Goal: Task Accomplishment & Management: Use online tool/utility

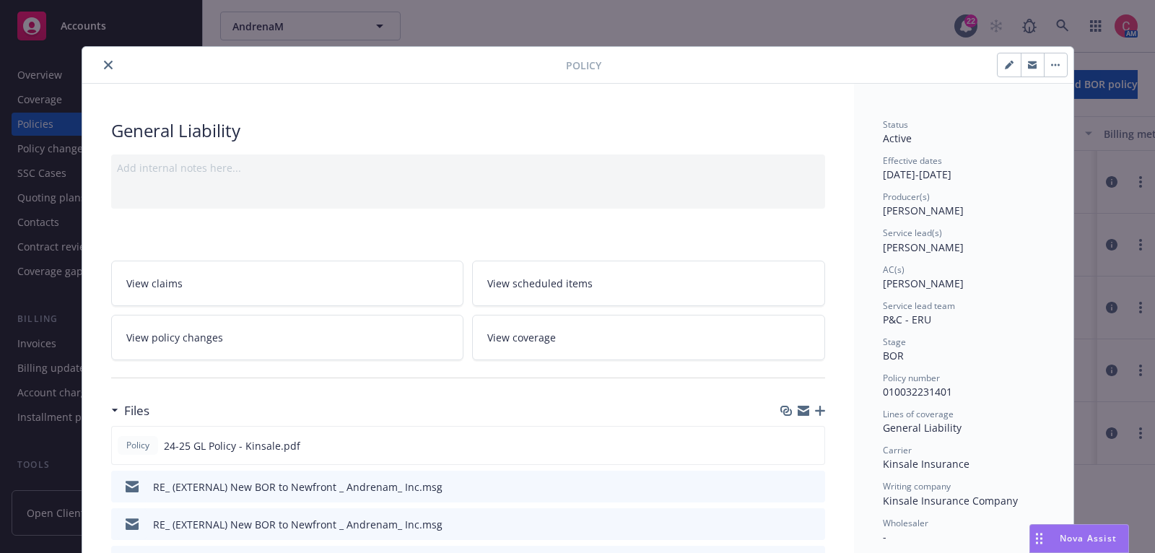
click at [105, 56] on button "close" at bounding box center [108, 64] width 17 height 17
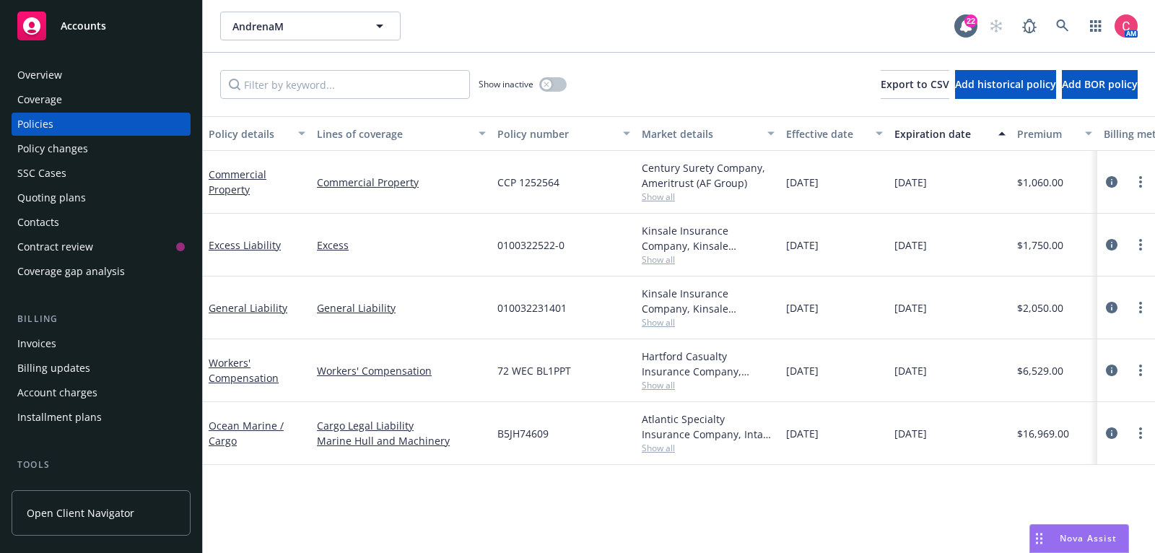
click at [105, 30] on div "Accounts" at bounding box center [100, 26] width 167 height 29
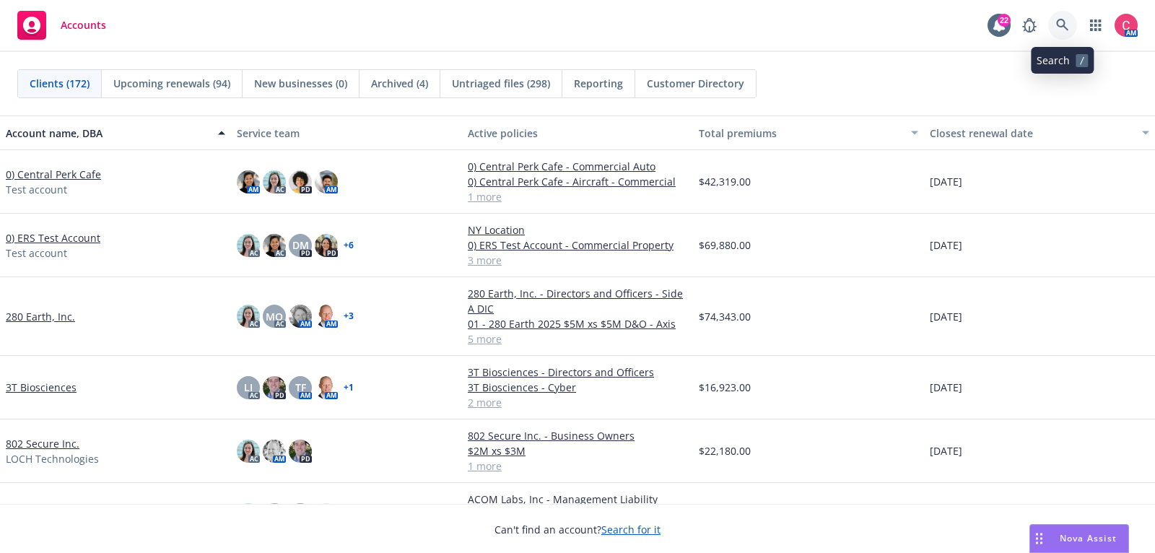
click at [1058, 30] on icon at bounding box center [1062, 25] width 13 height 13
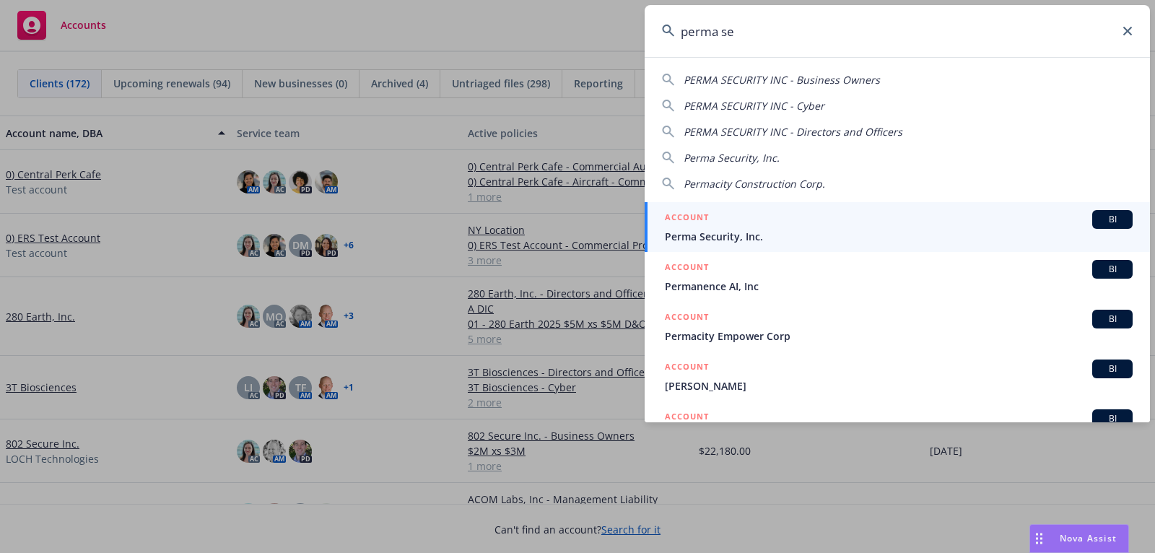
type input "perma sec"
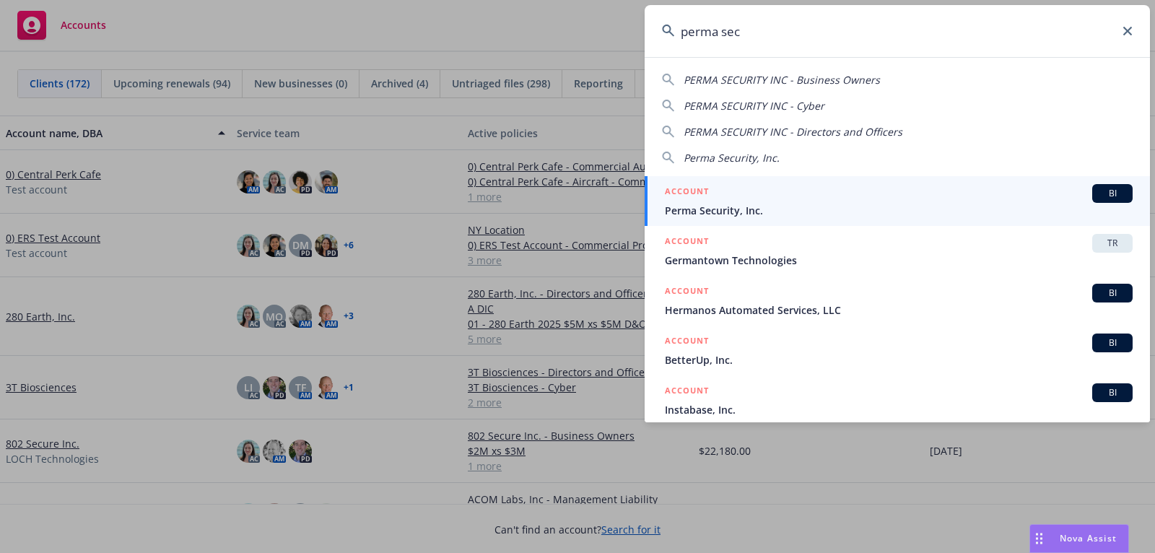
click at [954, 210] on span "Perma Security, Inc." at bounding box center [899, 210] width 468 height 15
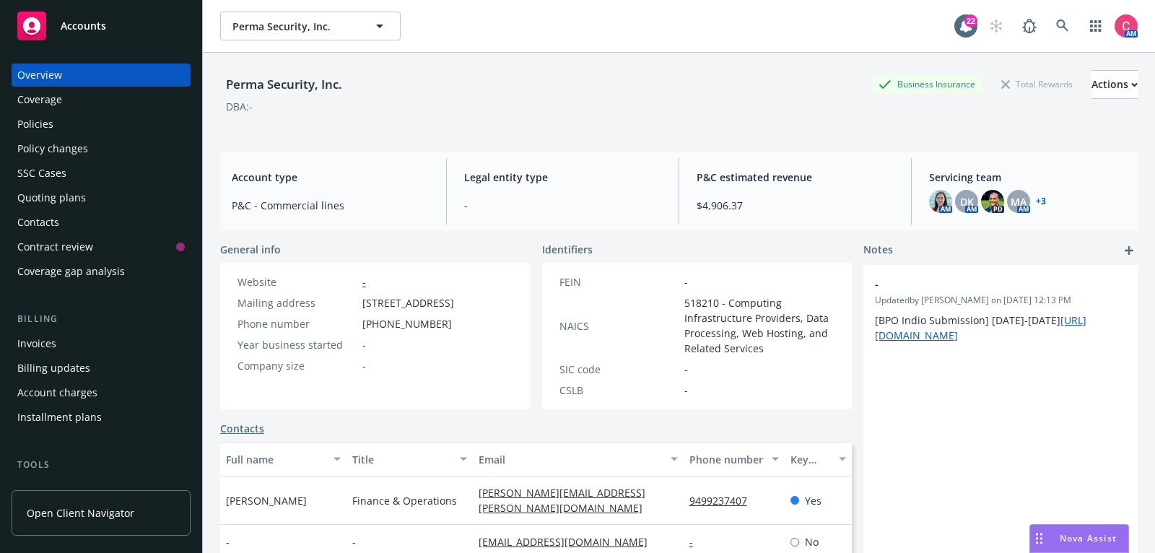
click at [131, 204] on div "Quoting plans" at bounding box center [100, 197] width 167 height 23
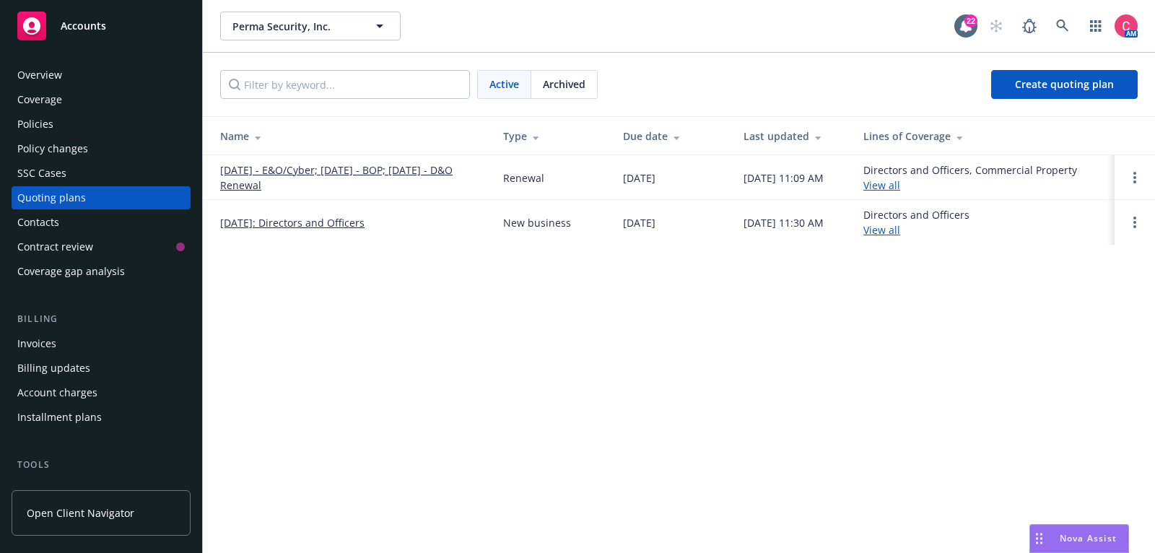
click at [300, 162] on link "[DATE] - E&O/Cyber; [DATE] - BOP; [DATE] - D&O Renewal" at bounding box center [350, 177] width 260 height 30
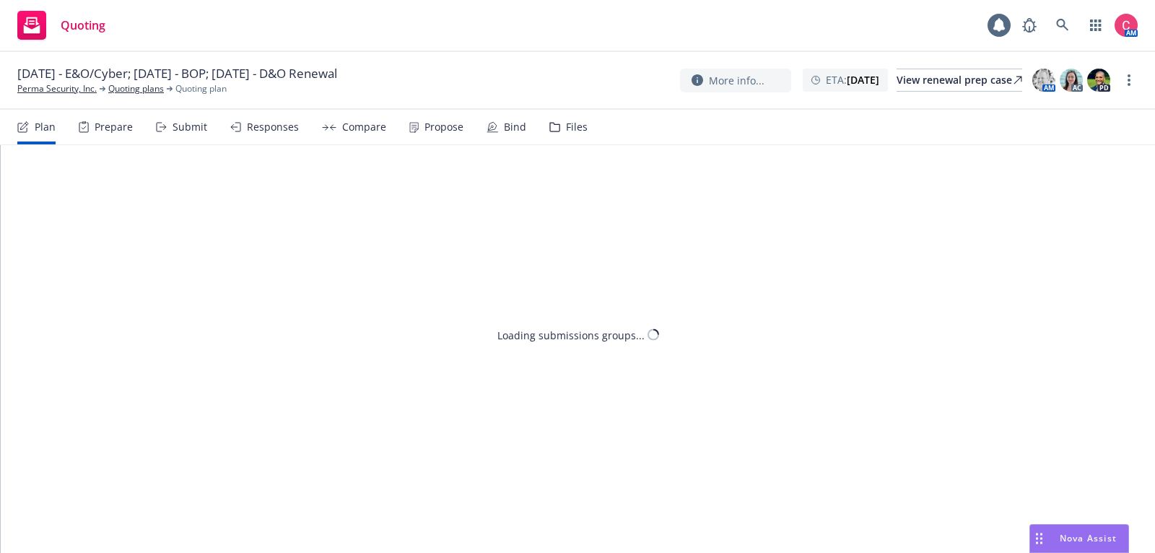
click at [566, 131] on div "Files" at bounding box center [577, 127] width 22 height 12
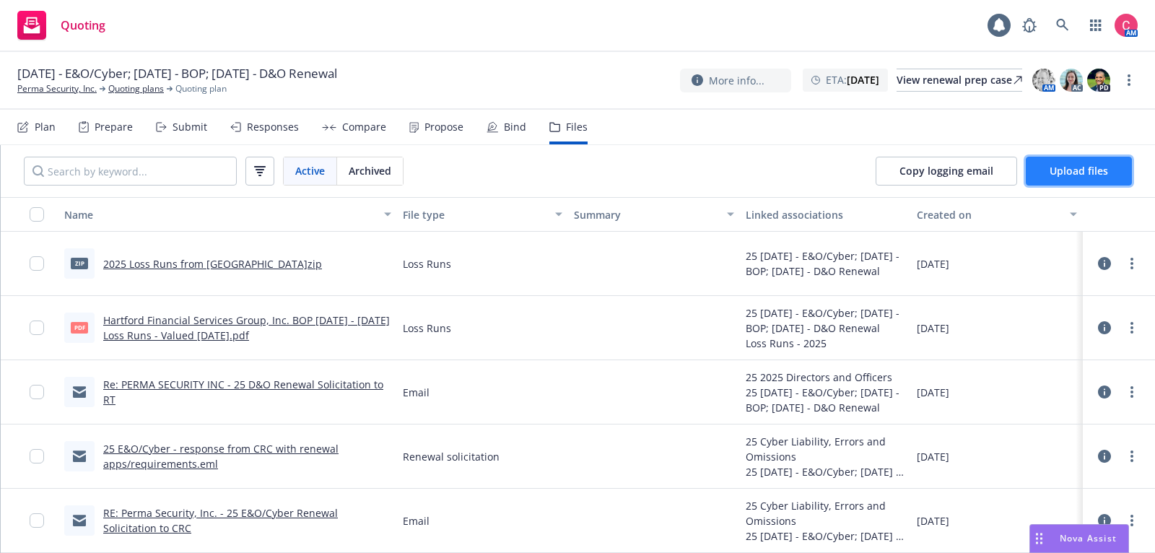
click at [1089, 183] on button "Upload files" at bounding box center [1079, 171] width 106 height 29
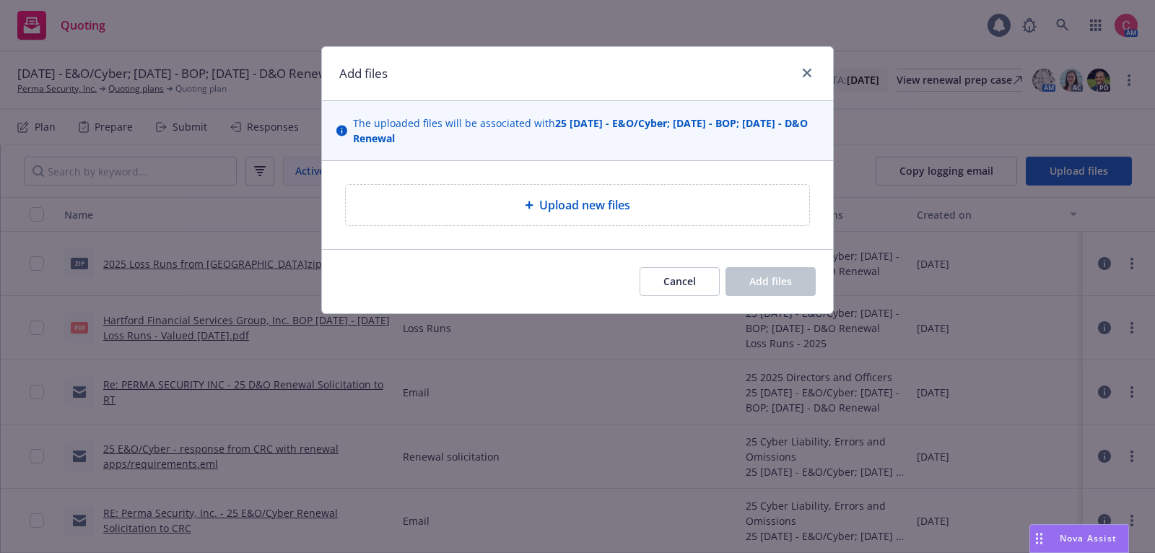
click at [491, 215] on div "Upload new files" at bounding box center [577, 205] width 463 height 40
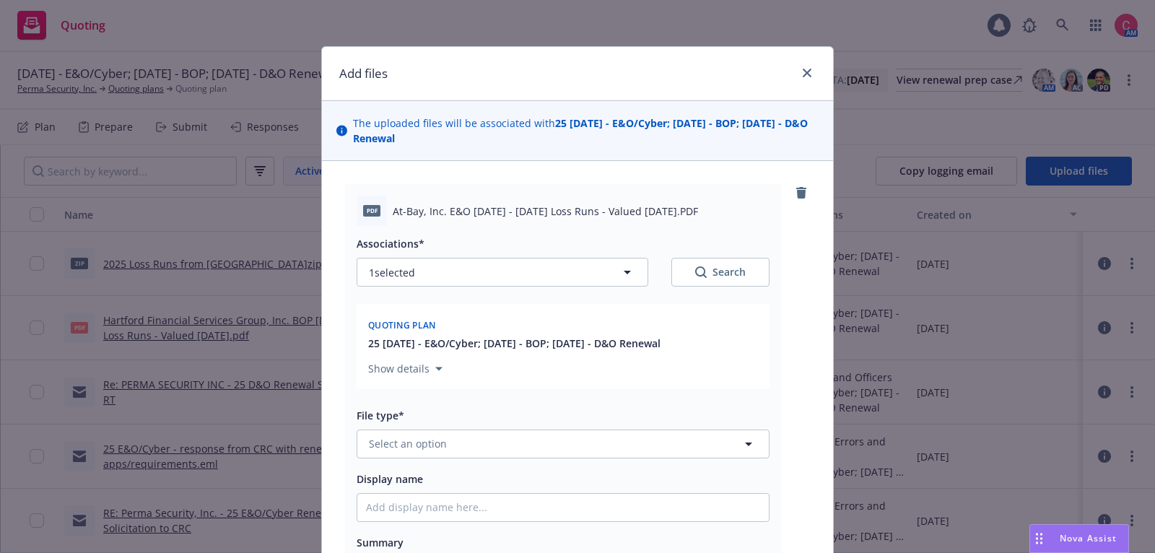
click at [603, 460] on div "Associations* 1 selected Search Quoting plan 25 10/14/25 - E&O/Cyber; 10/31/25 …" at bounding box center [563, 411] width 413 height 370
click at [600, 444] on button "Select an option" at bounding box center [563, 444] width 413 height 29
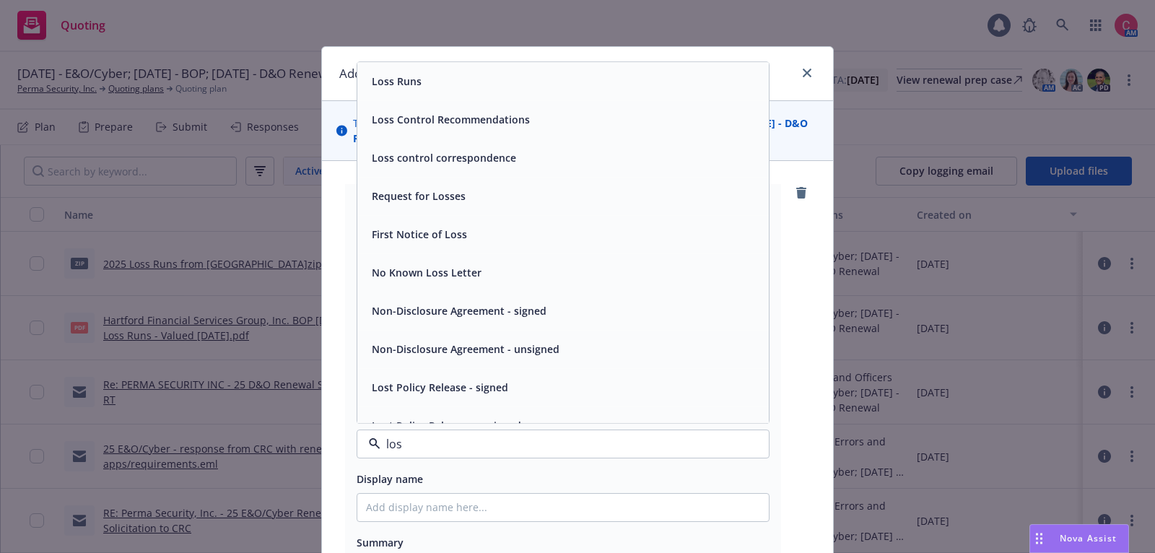
type input "loss"
click at [575, 91] on div "Loss Runs" at bounding box center [563, 81] width 394 height 21
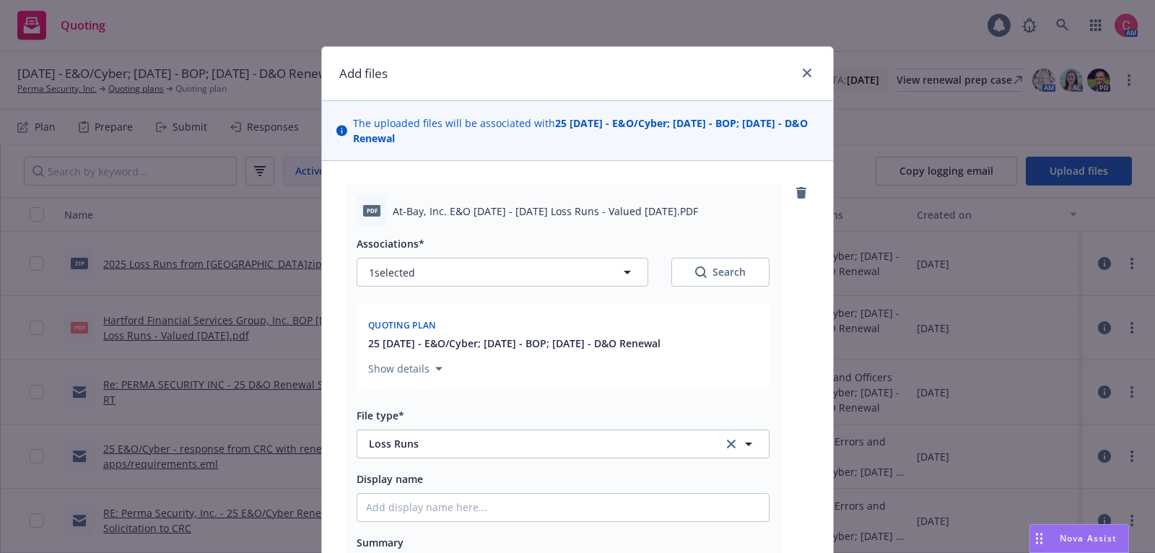
scroll to position [239, 0]
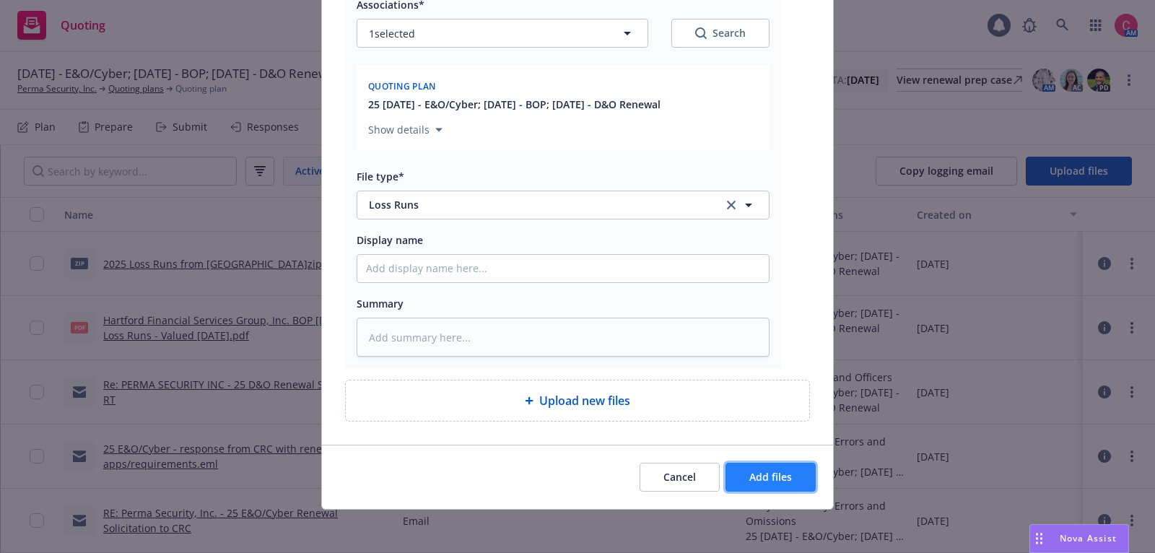
click at [763, 470] on span "Add files" at bounding box center [770, 477] width 43 height 14
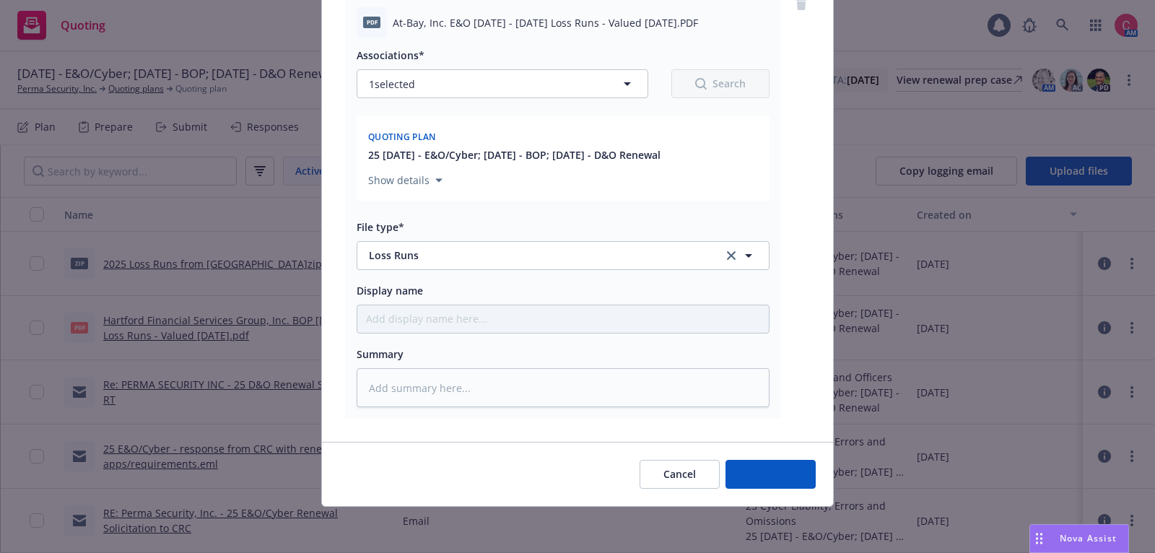
scroll to position [186, 0]
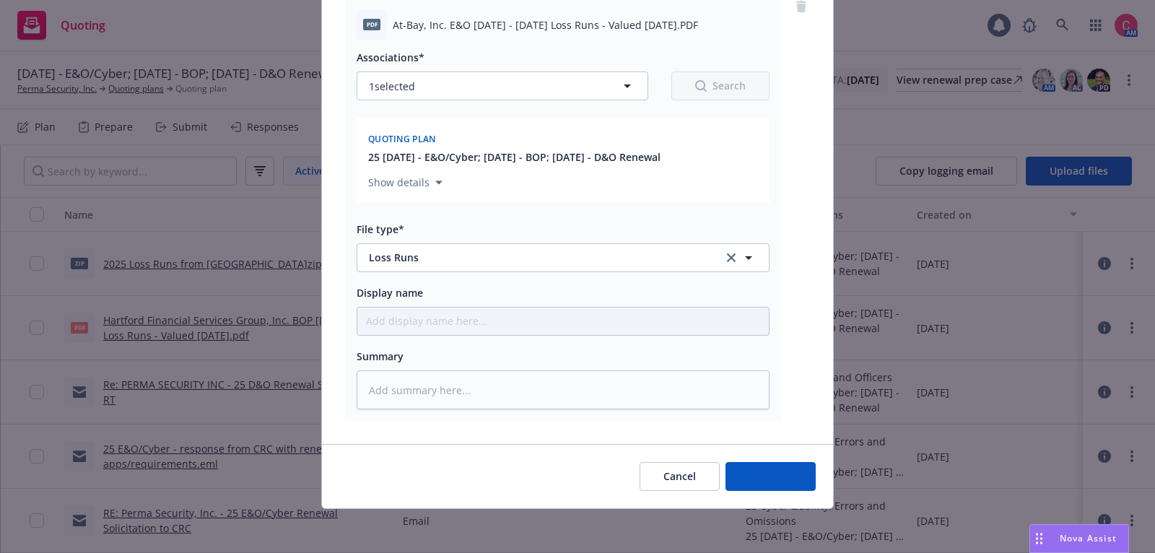
type textarea "x"
